Goal: Task Accomplishment & Management: Complete application form

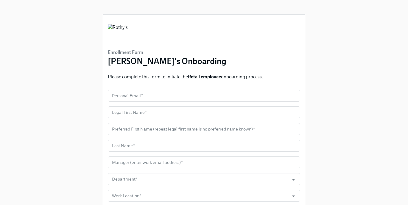
click at [171, 89] on div "Enrollment Form [PERSON_NAME]'s Onboarding Please complete this form to initiat…" at bounding box center [204, 161] width 202 height 292
click at [169, 93] on input "text" at bounding box center [204, 96] width 193 height 12
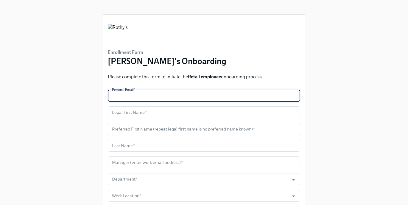
paste input "jasterianto@gmail.com"
type input "jasterianto@gmail.com"
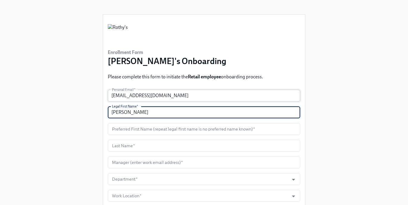
type input "Jasmine"
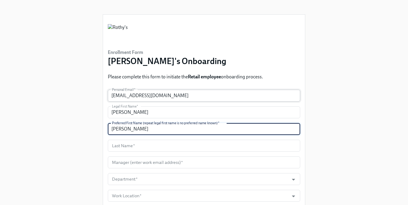
type input "Jasmine"
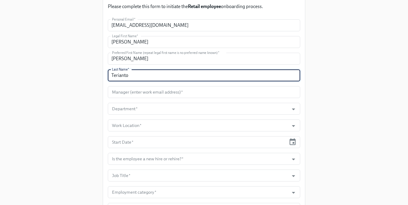
scroll to position [76, 0]
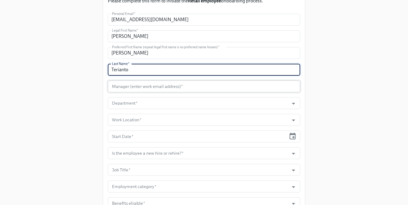
type input "Terianto"
click at [131, 89] on input "text" at bounding box center [204, 86] width 193 height 12
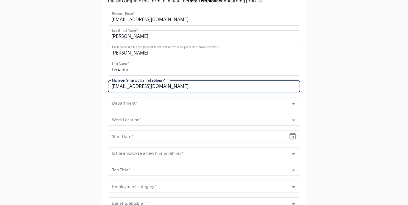
type input "nbanks@rothys.com"
click at [191, 105] on input "Department   *" at bounding box center [198, 103] width 175 height 12
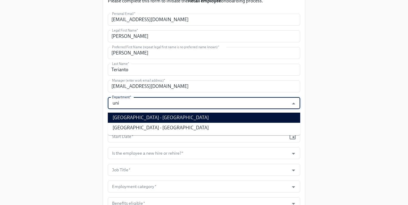
click at [184, 122] on li "103300 - University Town Center - CA" at bounding box center [204, 118] width 193 height 10
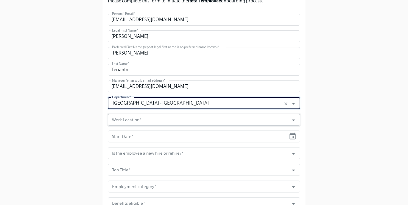
type input "103300 - University Town Center - CA"
click at [161, 122] on input "Work Location   *" at bounding box center [198, 120] width 175 height 12
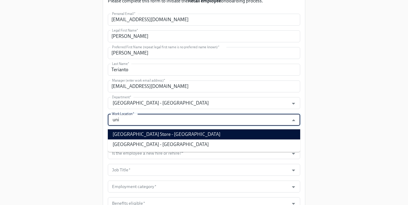
click at [158, 134] on li "University Town Center Store - CA" at bounding box center [204, 134] width 193 height 10
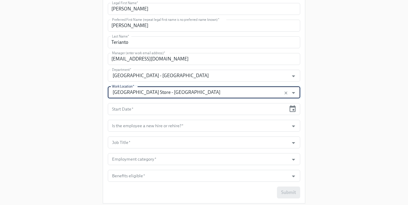
scroll to position [118, 0]
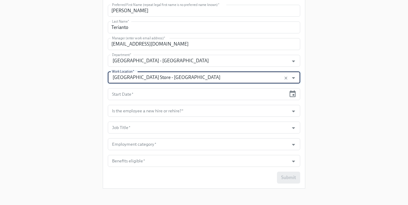
type input "University Town Center Store - CA"
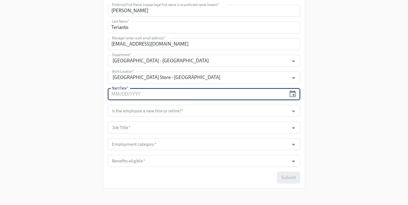
click at [199, 95] on input "text" at bounding box center [197, 94] width 179 height 12
type input "09/08/2025"
click at [202, 111] on input "Is the employee a new hire or rehire?   *" at bounding box center [198, 111] width 175 height 12
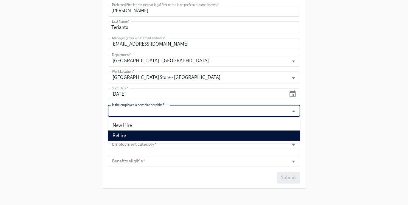
click at [181, 134] on li "Rehire" at bounding box center [204, 136] width 193 height 10
type input "Rehire"
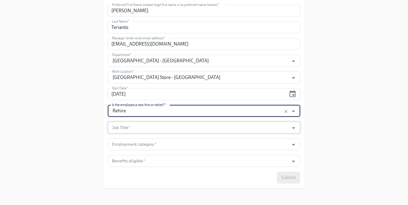
click at [152, 128] on input "Job Title   *" at bounding box center [198, 128] width 175 height 12
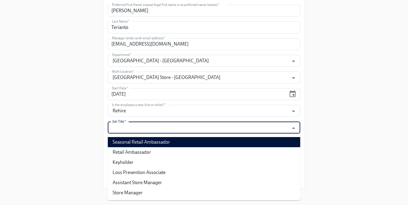
click at [151, 142] on li "Seasonal Retail Ambassador" at bounding box center [204, 142] width 193 height 10
type input "Seasonal Retail Ambassador"
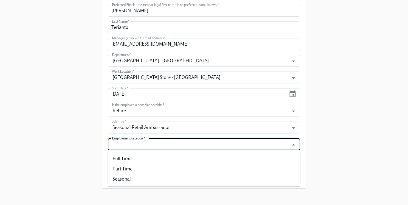
click at [144, 143] on input "Employment category   *" at bounding box center [198, 144] width 175 height 12
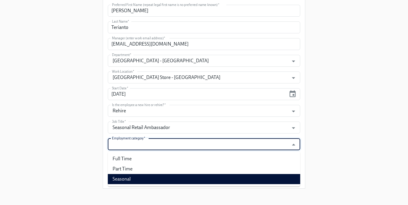
click at [138, 179] on li "Seasonal" at bounding box center [204, 179] width 193 height 10
type input "Seasonal"
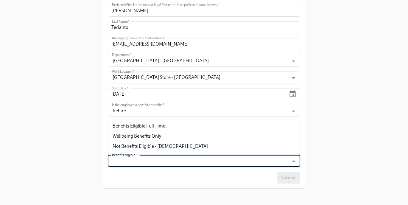
click at [136, 164] on input "Benefits eligible   *" at bounding box center [198, 161] width 175 height 12
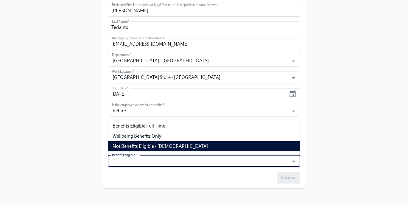
click at [142, 146] on li "Not Benefits Eligible - Temporary Employee" at bounding box center [204, 146] width 193 height 10
type input "Not Benefits Eligible - Temporary Employee"
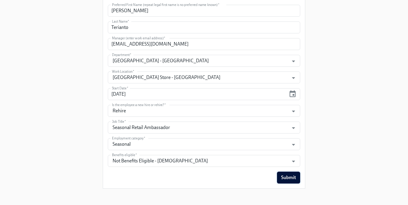
click at [282, 176] on span "Submit" at bounding box center [288, 178] width 15 height 6
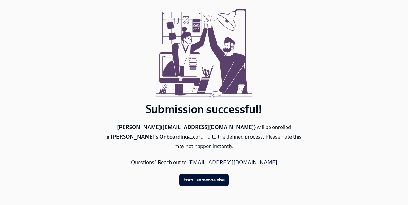
scroll to position [0, 0]
